Goal: Find specific page/section: Find specific page/section

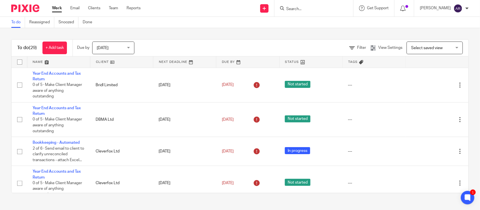
click at [286, 8] on input "Search" at bounding box center [311, 9] width 51 height 5
click at [286, 9] on input "Search" at bounding box center [311, 9] width 51 height 5
type input "TCS"
click at [294, 24] on link at bounding box center [319, 22] width 70 height 8
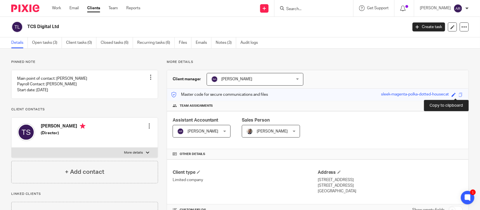
click at [458, 94] on span at bounding box center [460, 95] width 4 height 4
